Goal: Information Seeking & Learning: Understand process/instructions

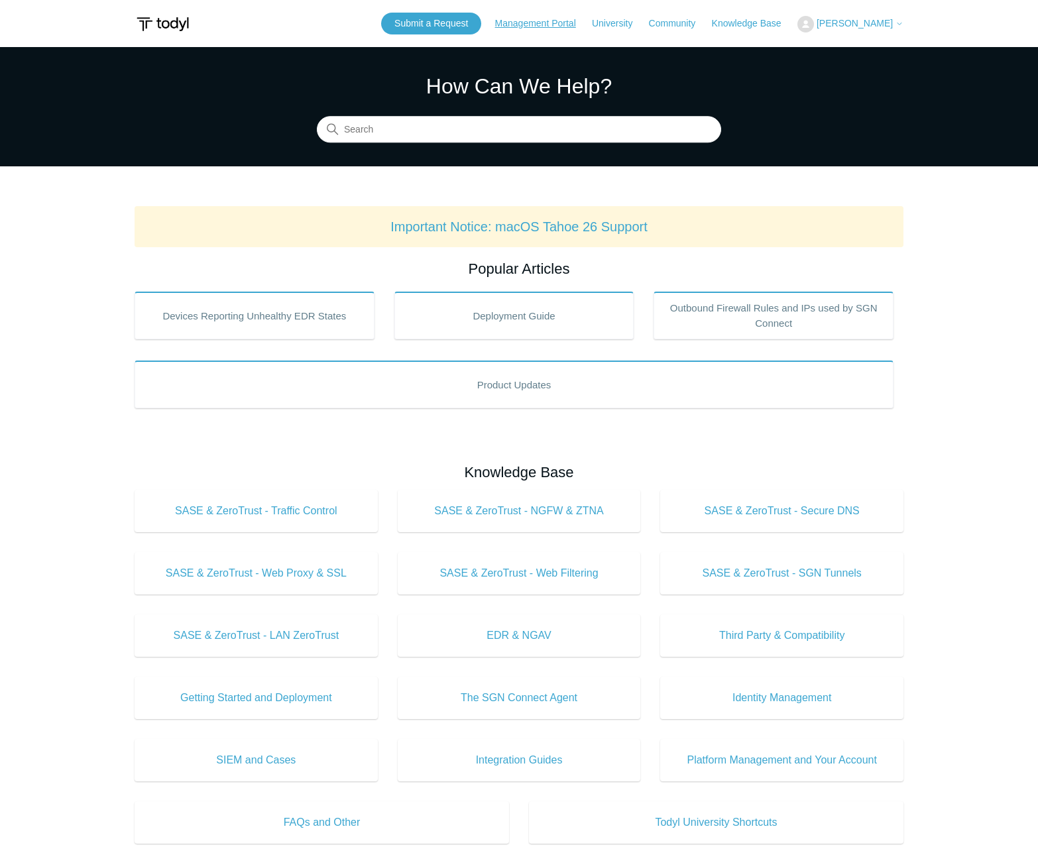
click at [530, 28] on link "Management Portal" at bounding box center [542, 24] width 94 height 14
click at [847, 24] on span "[PERSON_NAME]" at bounding box center [855, 23] width 76 height 11
click at [846, 48] on link "My Support Requests" at bounding box center [862, 51] width 129 height 23
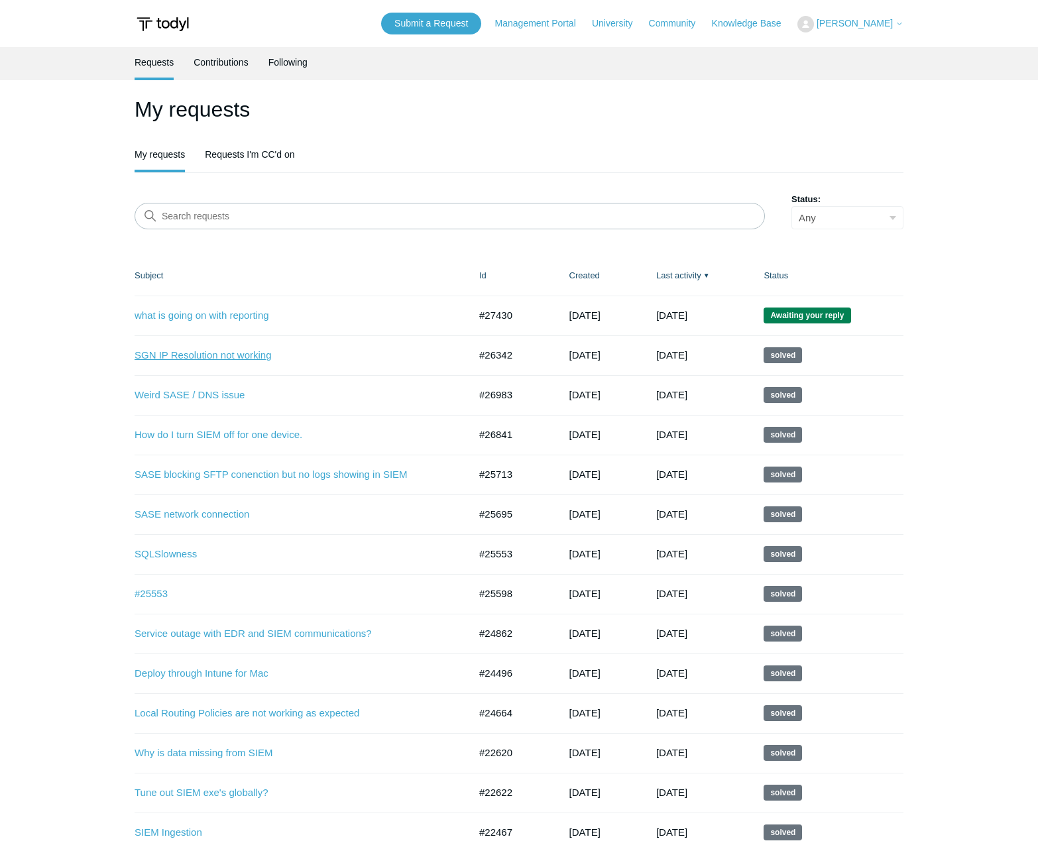
click at [237, 359] on link "SGN IP Resolution not working" at bounding box center [292, 355] width 315 height 15
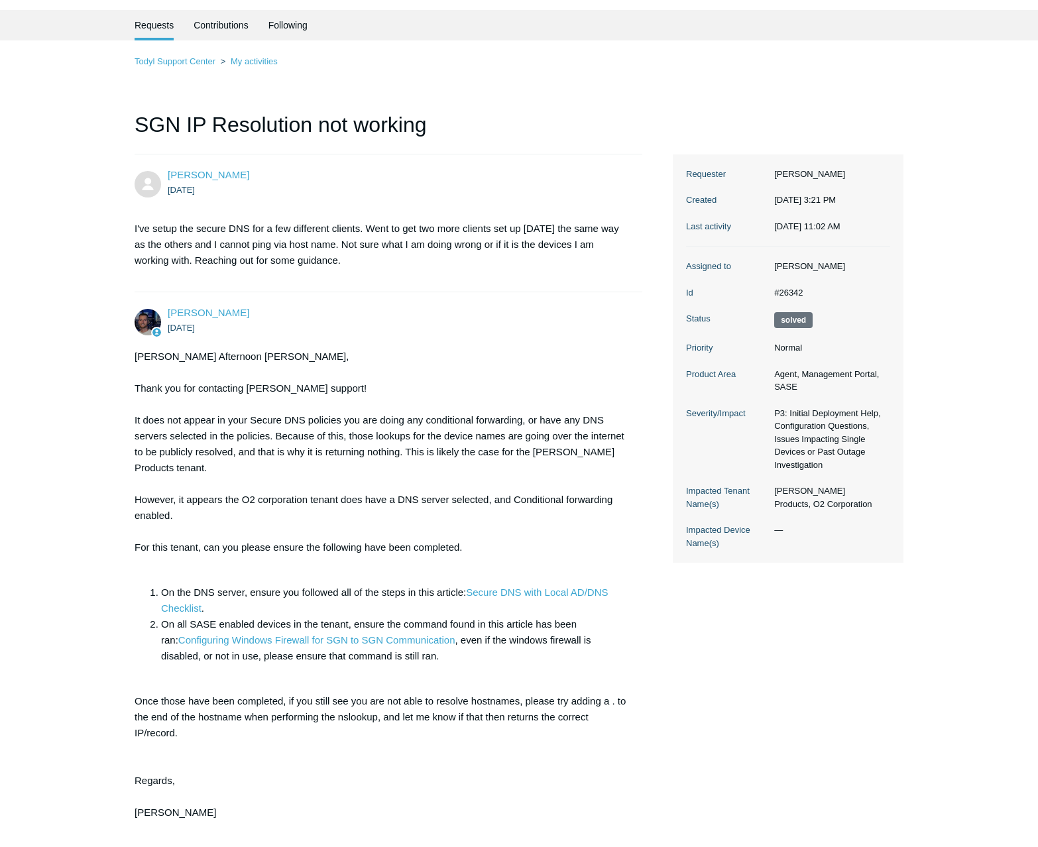
scroll to position [66, 0]
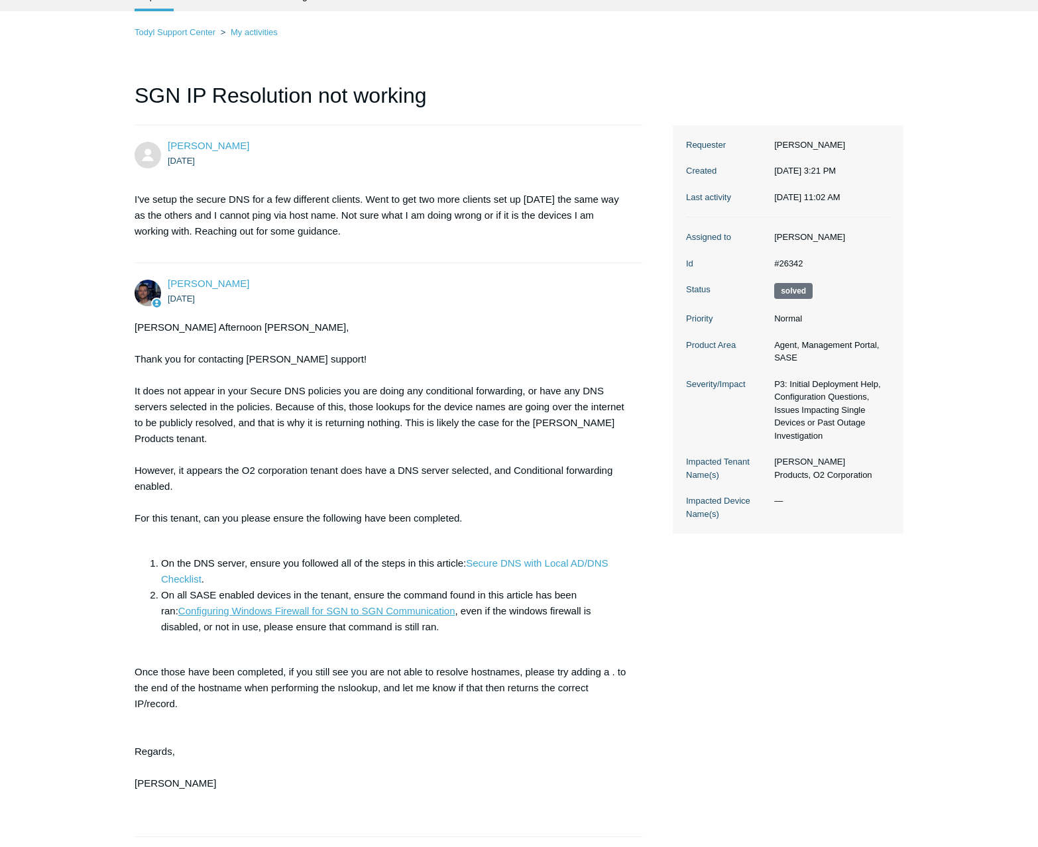
click at [397, 605] on link "Configuring Windows Firewall for SGN to SGN Communication" at bounding box center [316, 610] width 277 height 11
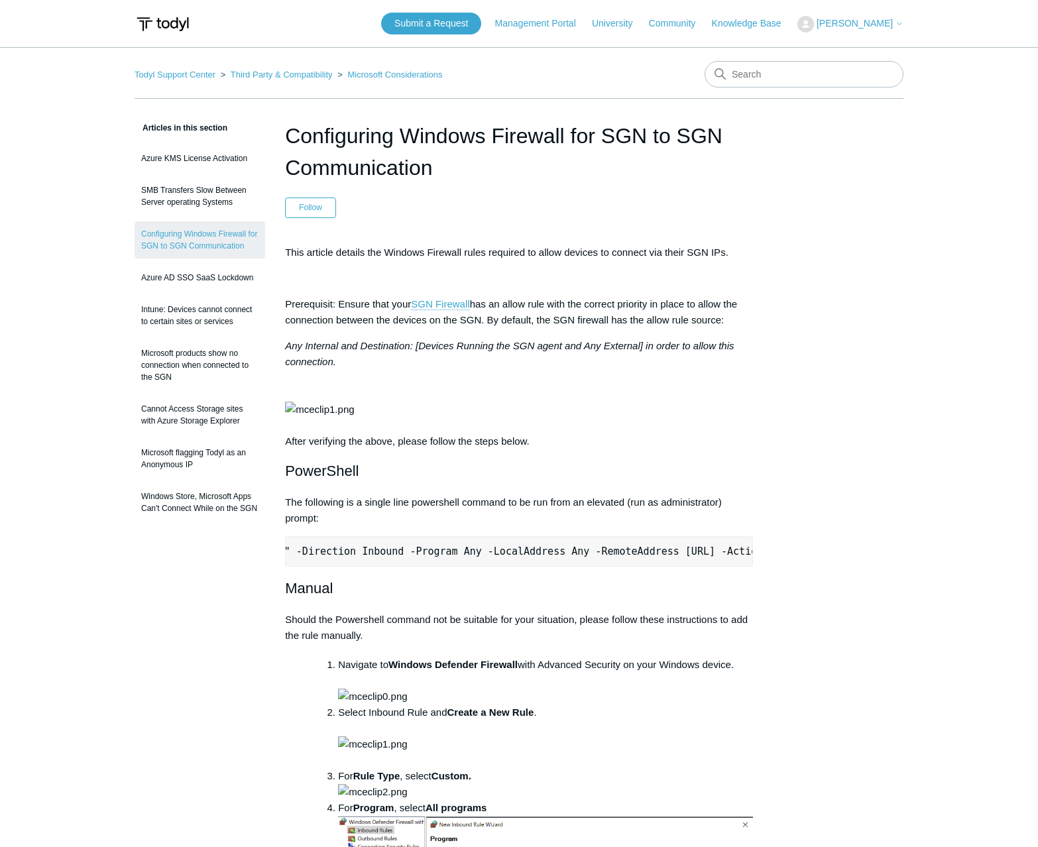
scroll to position [0, 417]
drag, startPoint x: 295, startPoint y: 598, endPoint x: 986, endPoint y: 614, distance: 691.5
copy pre "New-NetFirewallRule -DisplayName "Todyl SGN Network" -Direction Inbound -Progra…"
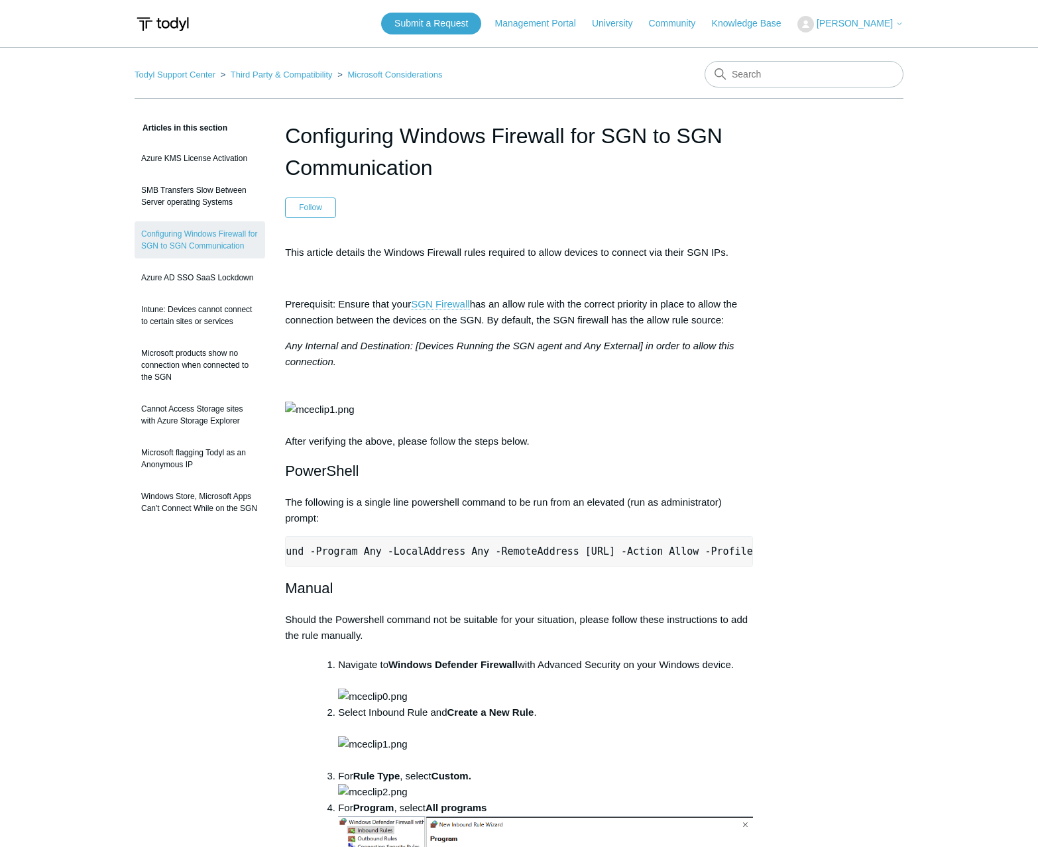
copy pre "New-NetFirewallRule -DisplayName "Todyl SGN Network" -Direction Inbound -Progra…"
click at [624, 65] on nav "Todyl Support Center Third Party & Compatibility Microsoft Considerations" at bounding box center [519, 80] width 769 height 38
click at [627, 567] on pre "New-NetFirewallRule -DisplayName "Todyl SGN Network" -Direction Inbound -Progra…" at bounding box center [519, 551] width 468 height 30
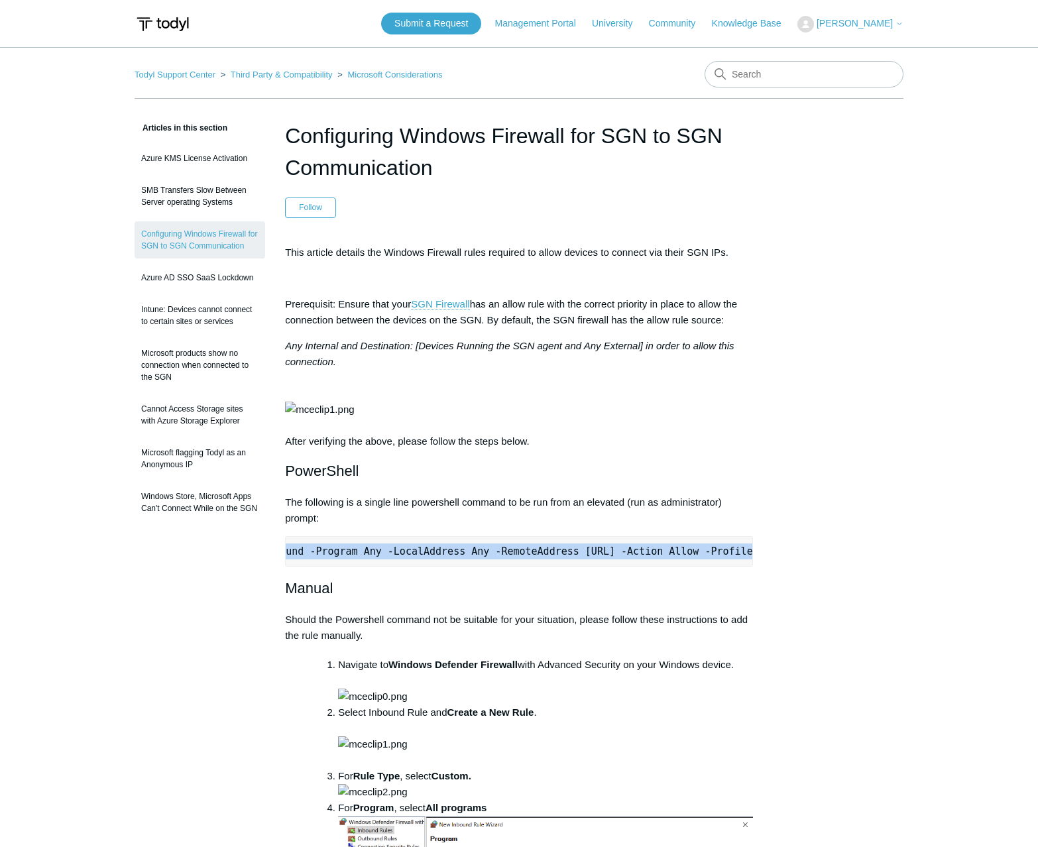
click at [627, 567] on pre "New-NetFirewallRule -DisplayName "Todyl SGN Network" -Direction Inbound -Progra…" at bounding box center [519, 551] width 468 height 30
copy div "New-NetFirewallRule -DisplayName "Todyl SGN Network" -Direction Inbound -Progra…"
click at [339, 567] on pre "New-NetFirewallRule -DisplayName "Todyl SGN Network" -Direction Inbound -Progra…" at bounding box center [519, 551] width 468 height 30
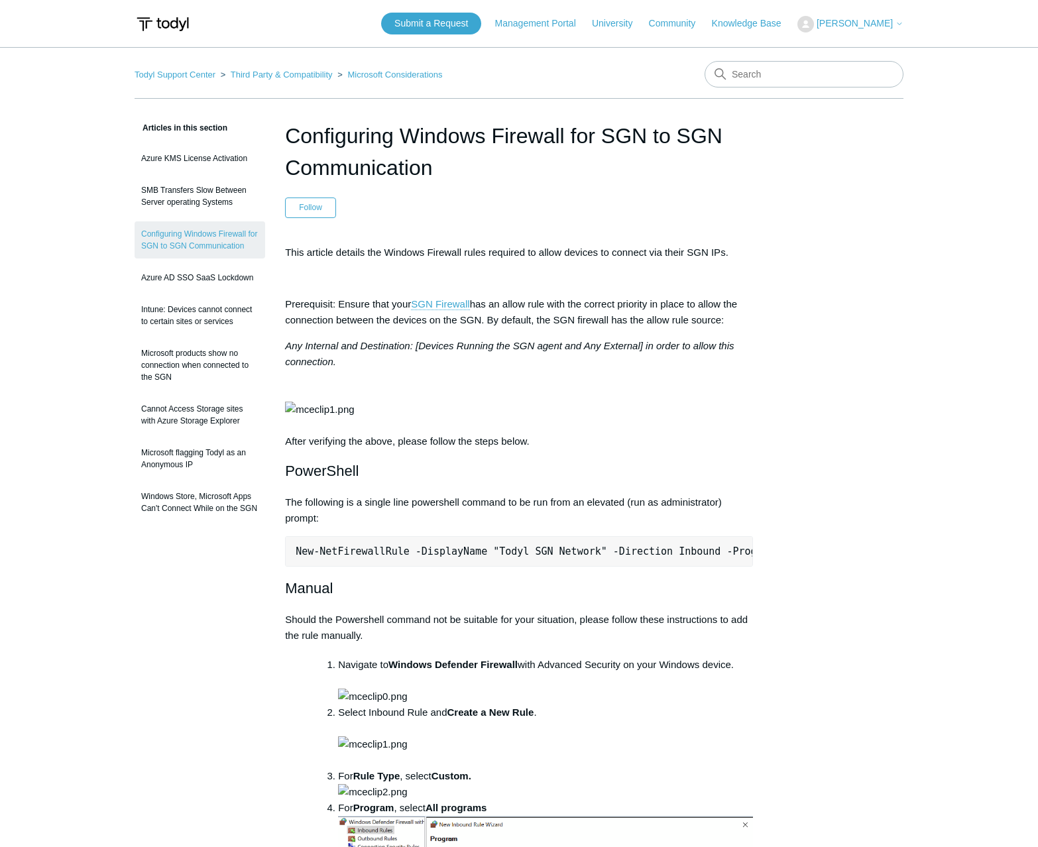
click at [253, 27] on header "Submit a Request Management Portal University Community Knowledge Base Andrew S…" at bounding box center [519, 23] width 769 height 47
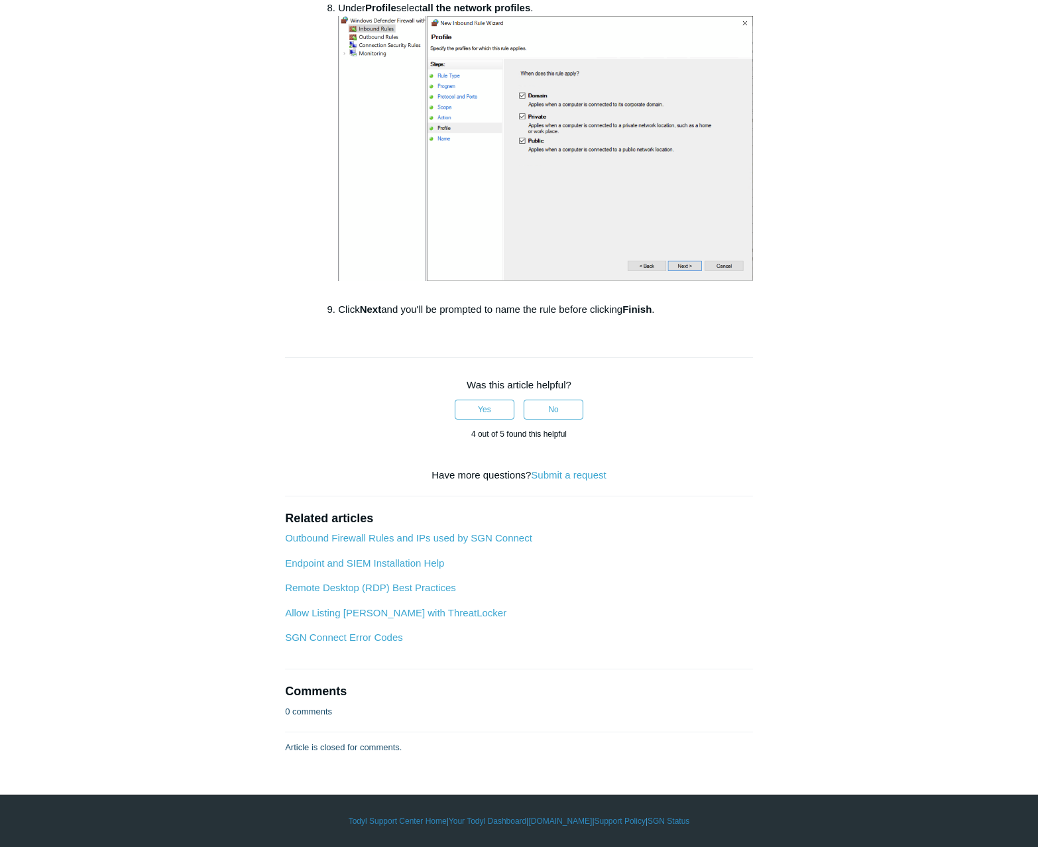
scroll to position [2187, 0]
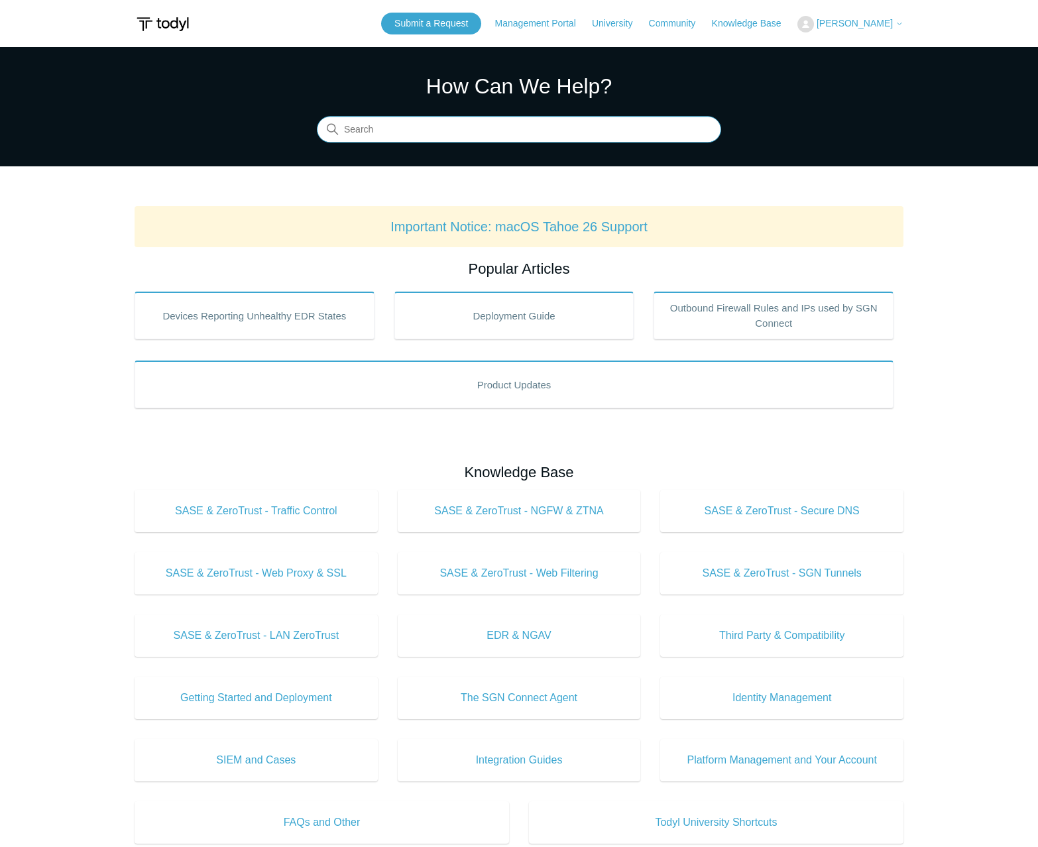
click at [418, 119] on input "Search" at bounding box center [519, 130] width 404 height 27
type input "sase not connecting"
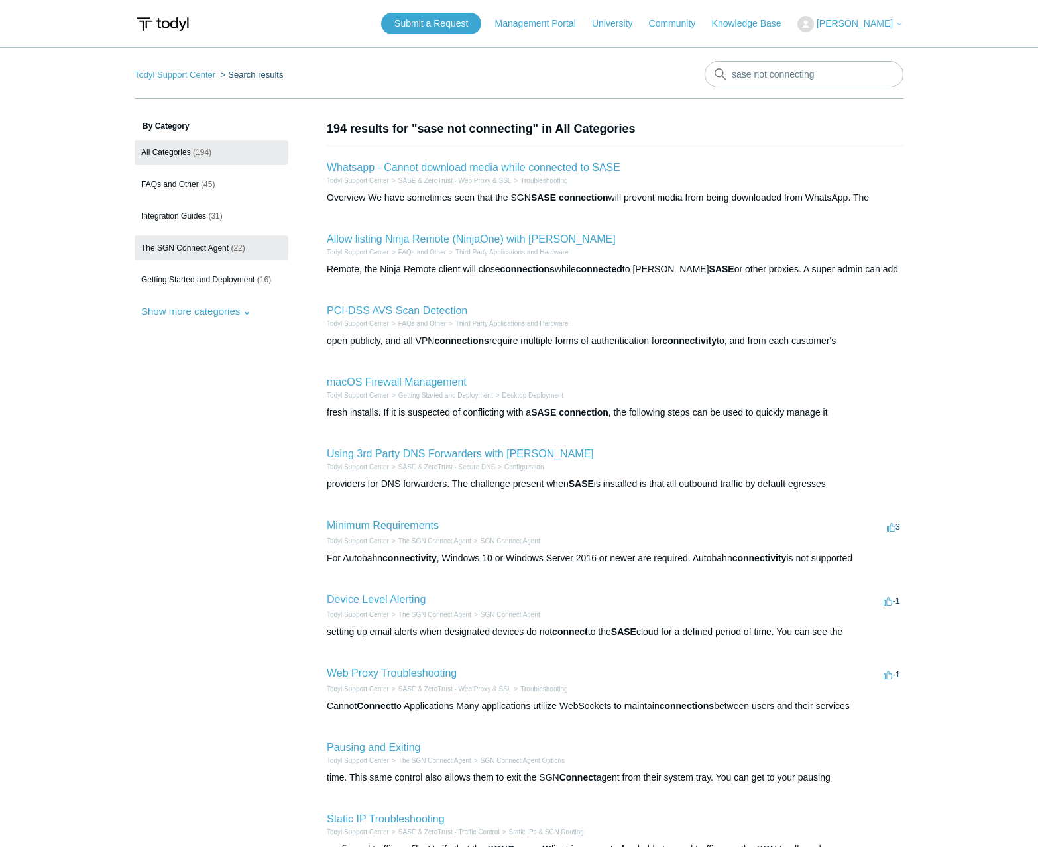
click at [205, 257] on link "The SGN Connect Agent (22)" at bounding box center [212, 247] width 154 height 25
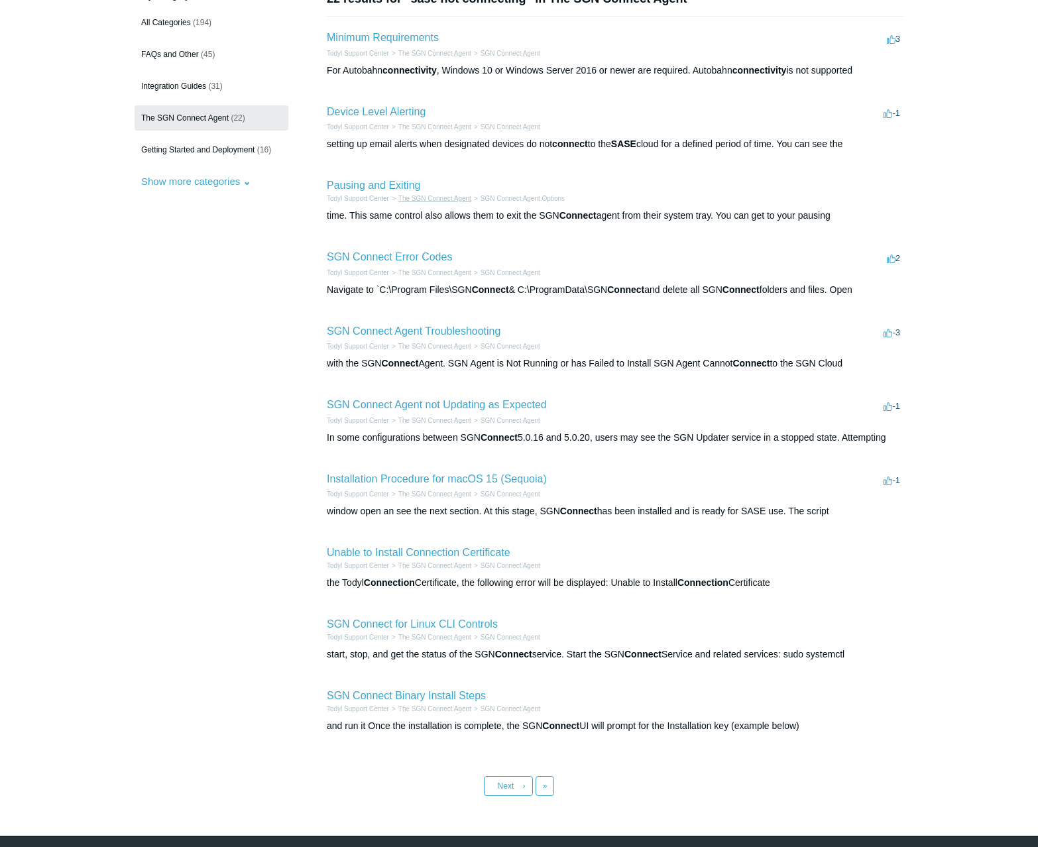
scroll to position [133, 0]
